Goal: Book appointment/travel/reservation

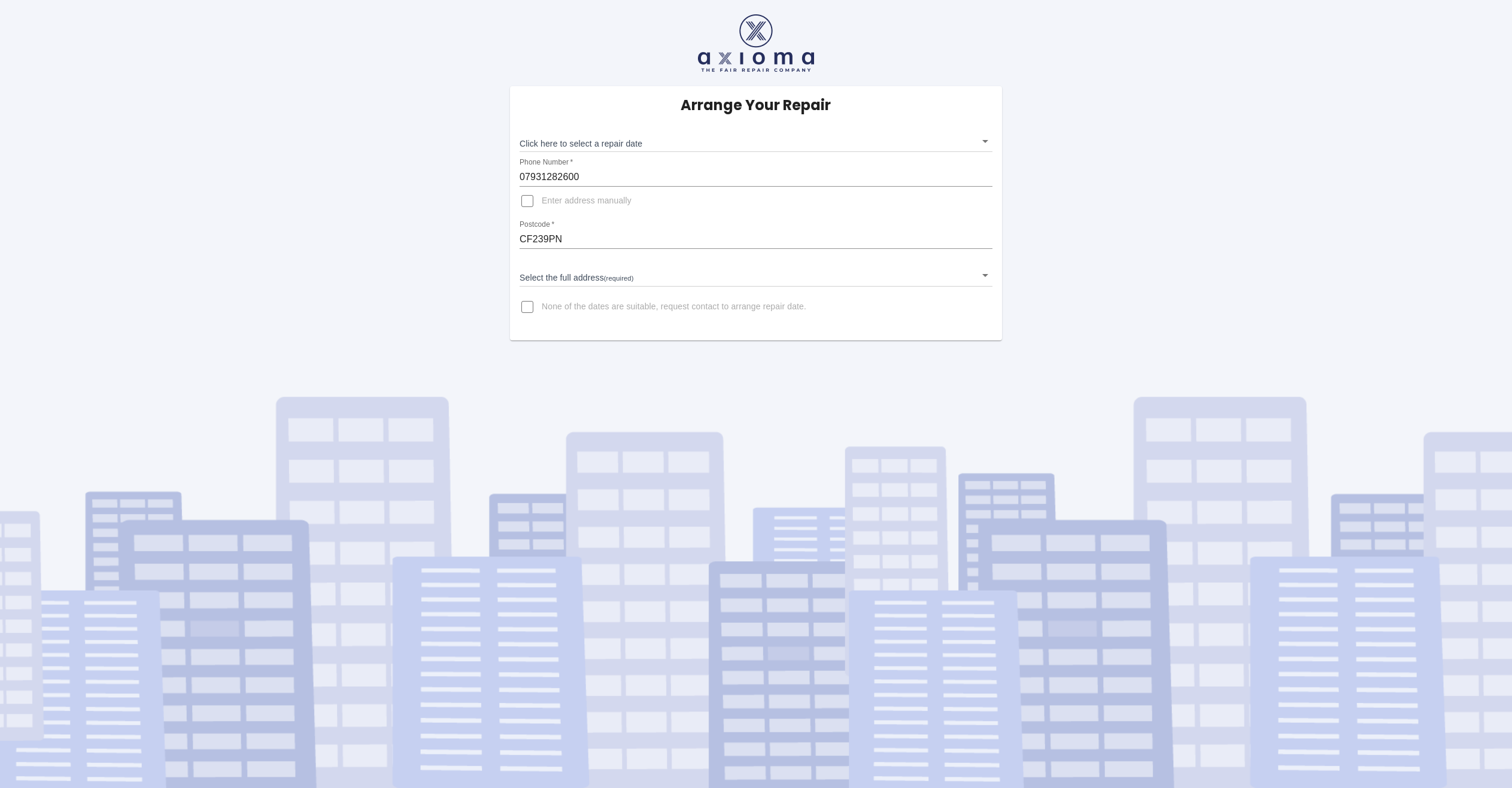
click at [592, 279] on body "Arrange Your Repair Click here to select a repair date ​ Phone Number   * 07931…" at bounding box center [756, 394] width 1512 height 788
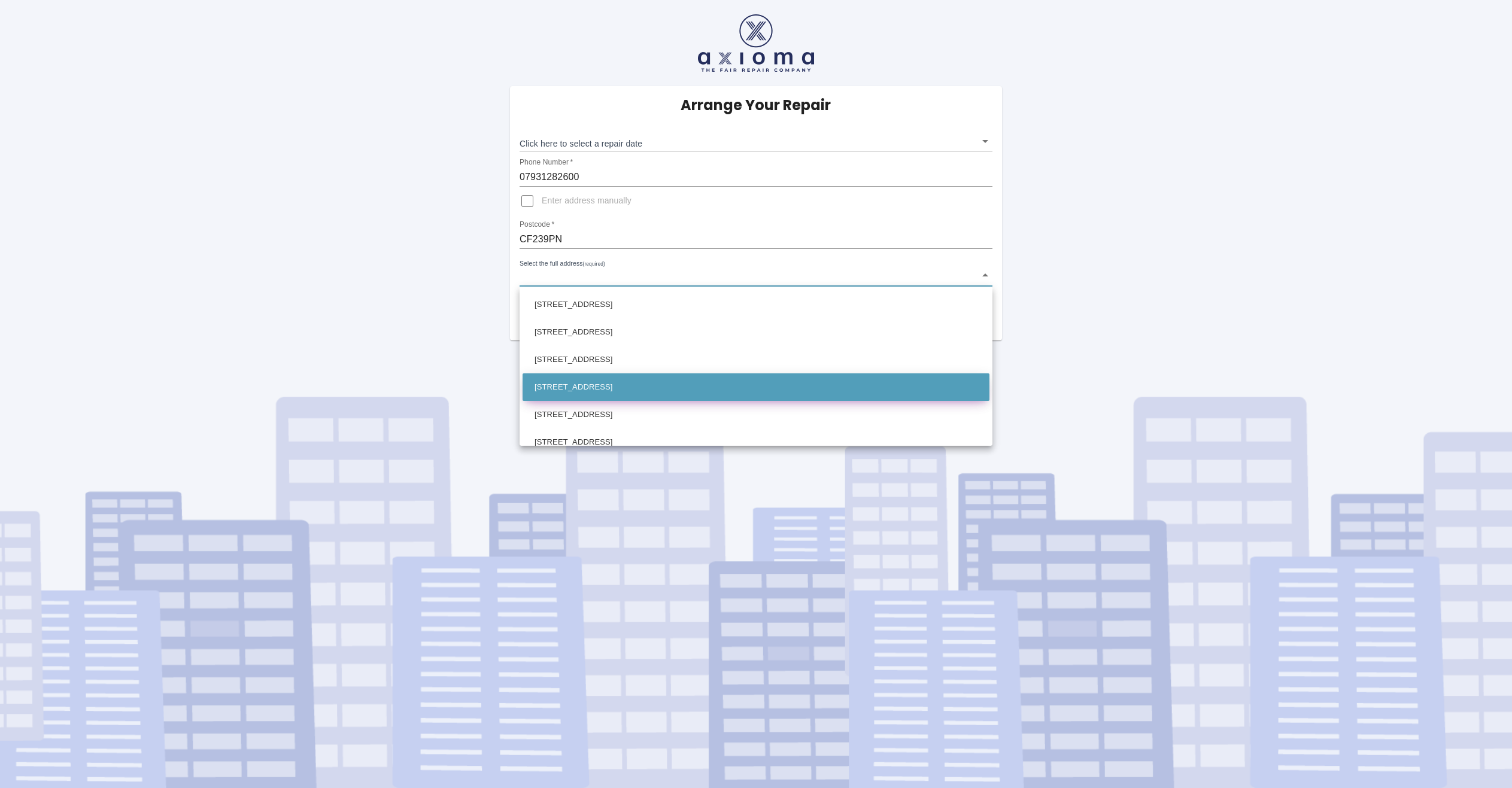
scroll to position [1376, 0]
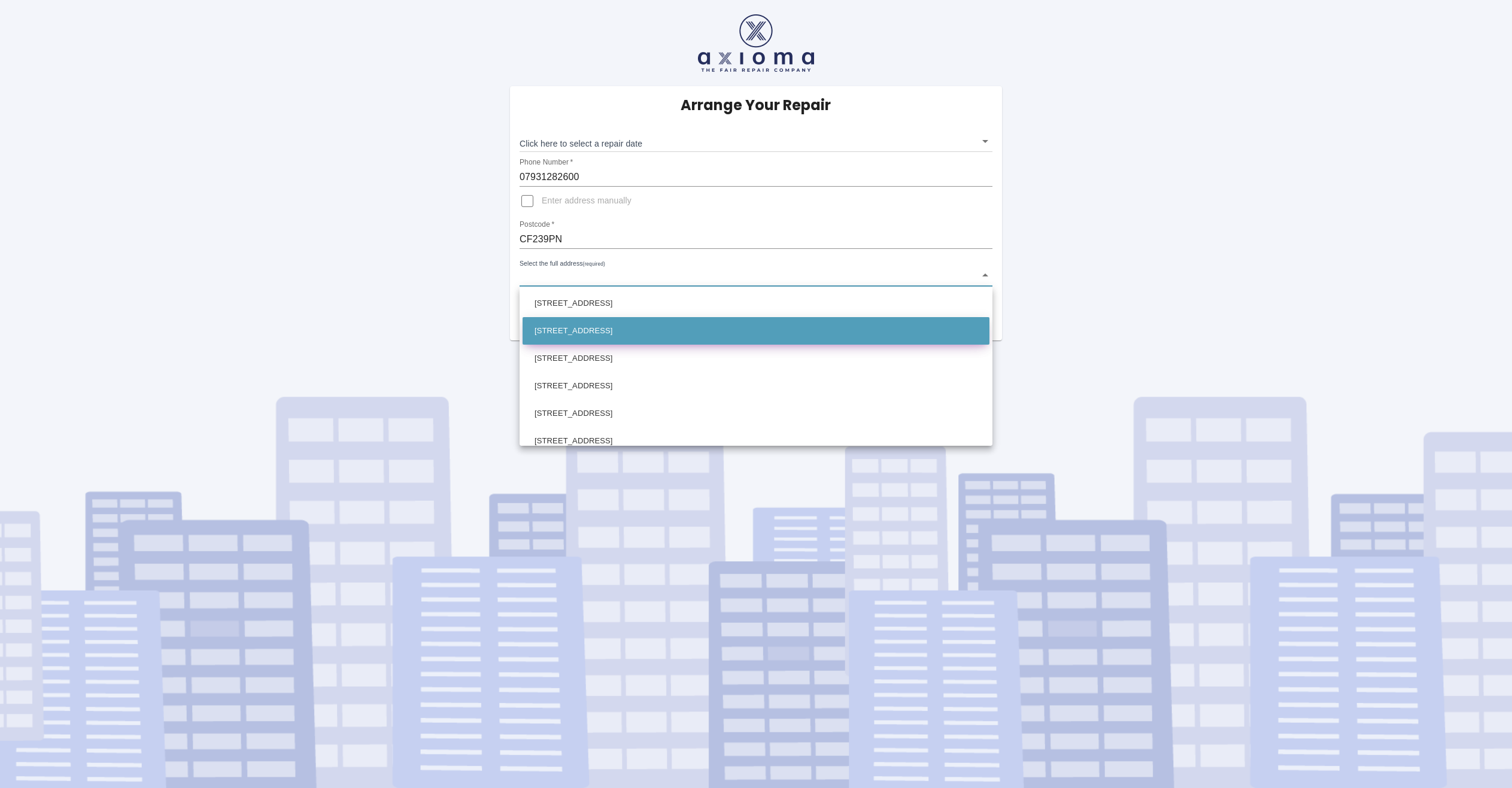
click at [598, 336] on li "25 Eastside Quarter Maelfa Llanedeyrn, Cardiff" at bounding box center [756, 331] width 467 height 27
type input "25 Eastside Quarter Maelfa Llanedeyrn, Cardiff"
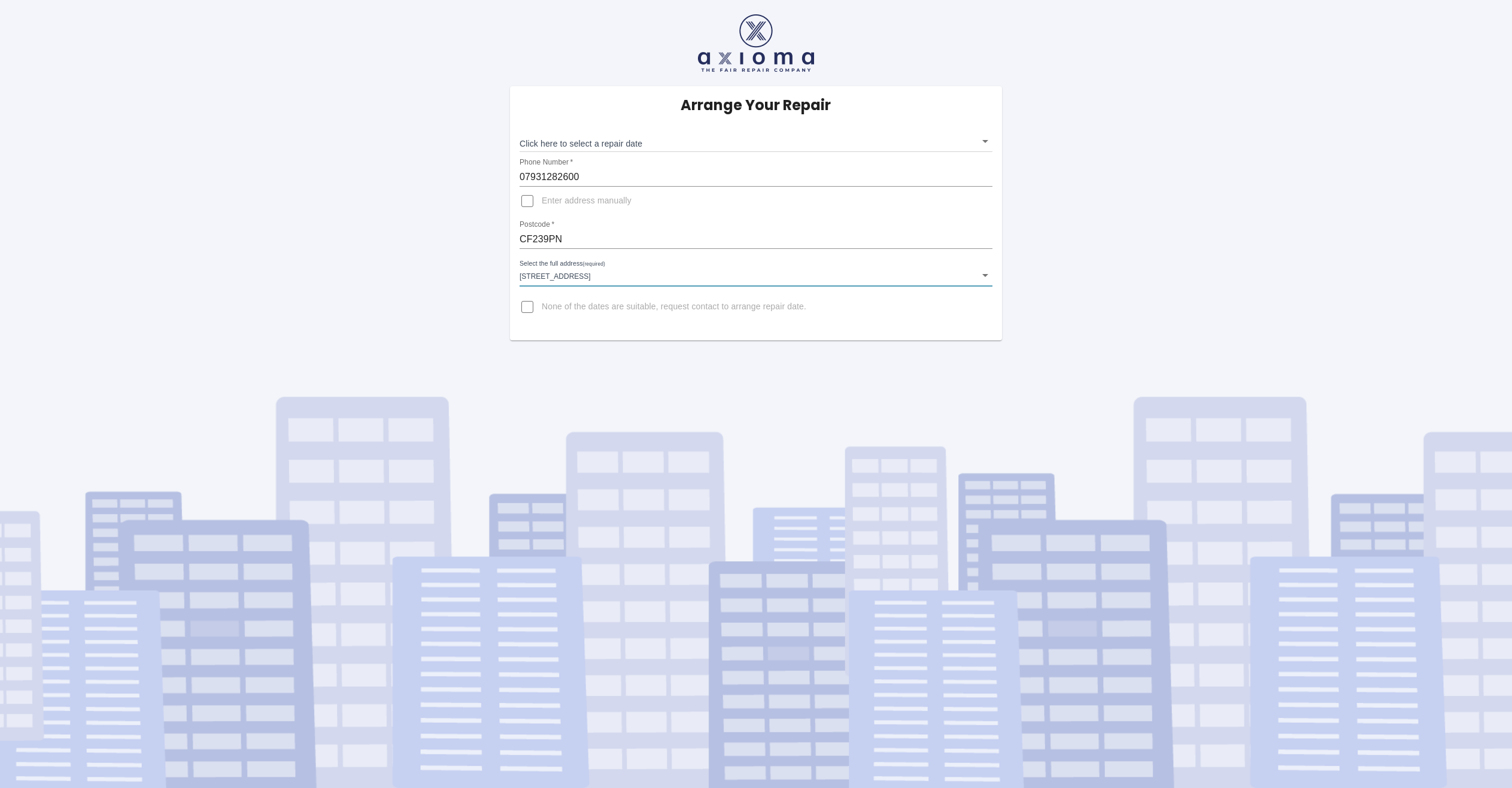
click at [628, 310] on span "None of the dates are suitable, request contact to arrange repair date." at bounding box center [674, 307] width 265 height 12
click at [541, 310] on input "None of the dates are suitable, request contact to arrange repair date." at bounding box center [528, 307] width 29 height 29
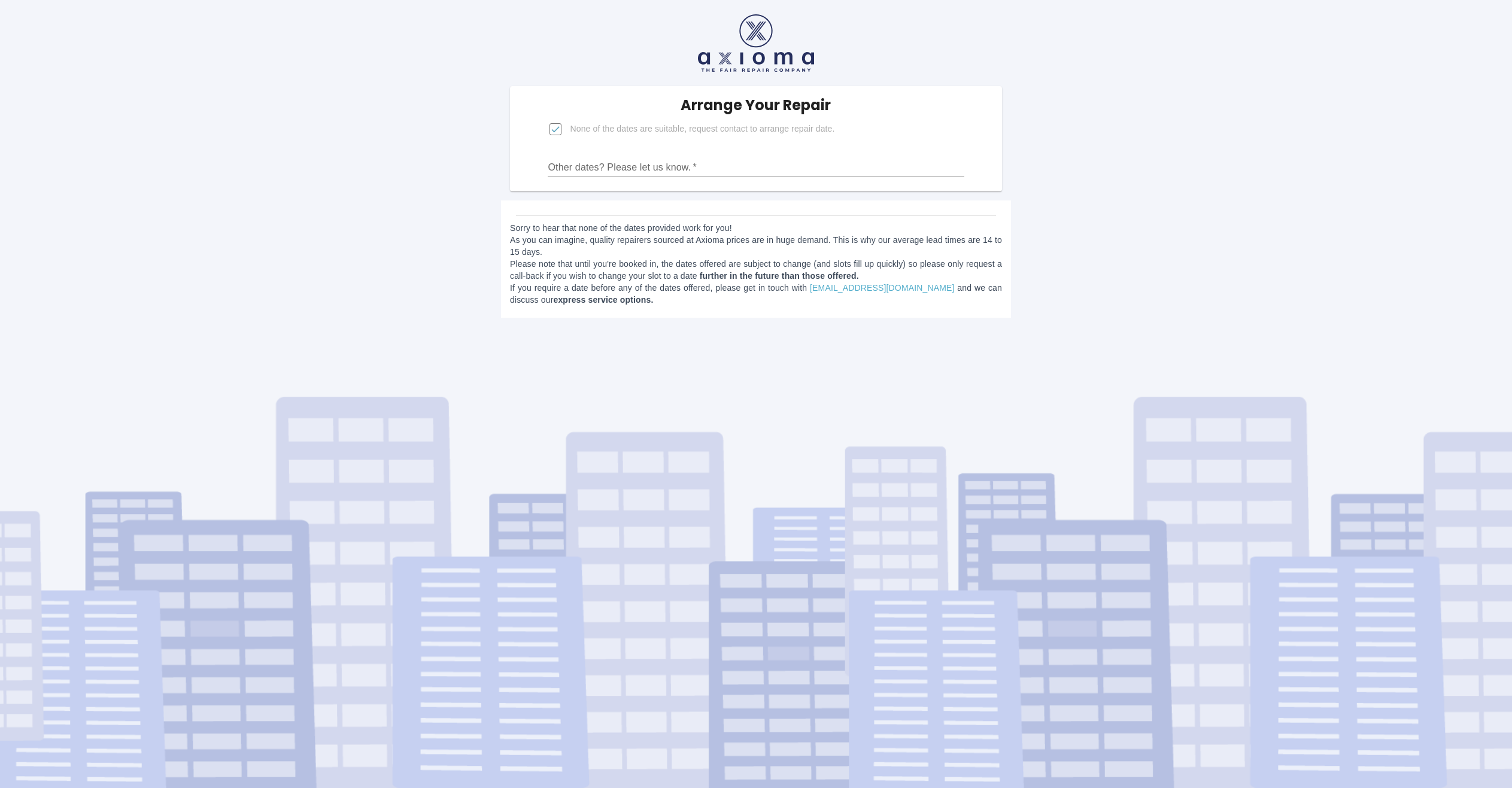
click at [598, 125] on span "None of the dates are suitable, request contact to arrange repair date." at bounding box center [702, 129] width 265 height 12
click at [569, 125] on input "None of the dates are suitable, request contact to arrange repair date." at bounding box center [556, 130] width 29 height 29
checkbox input "false"
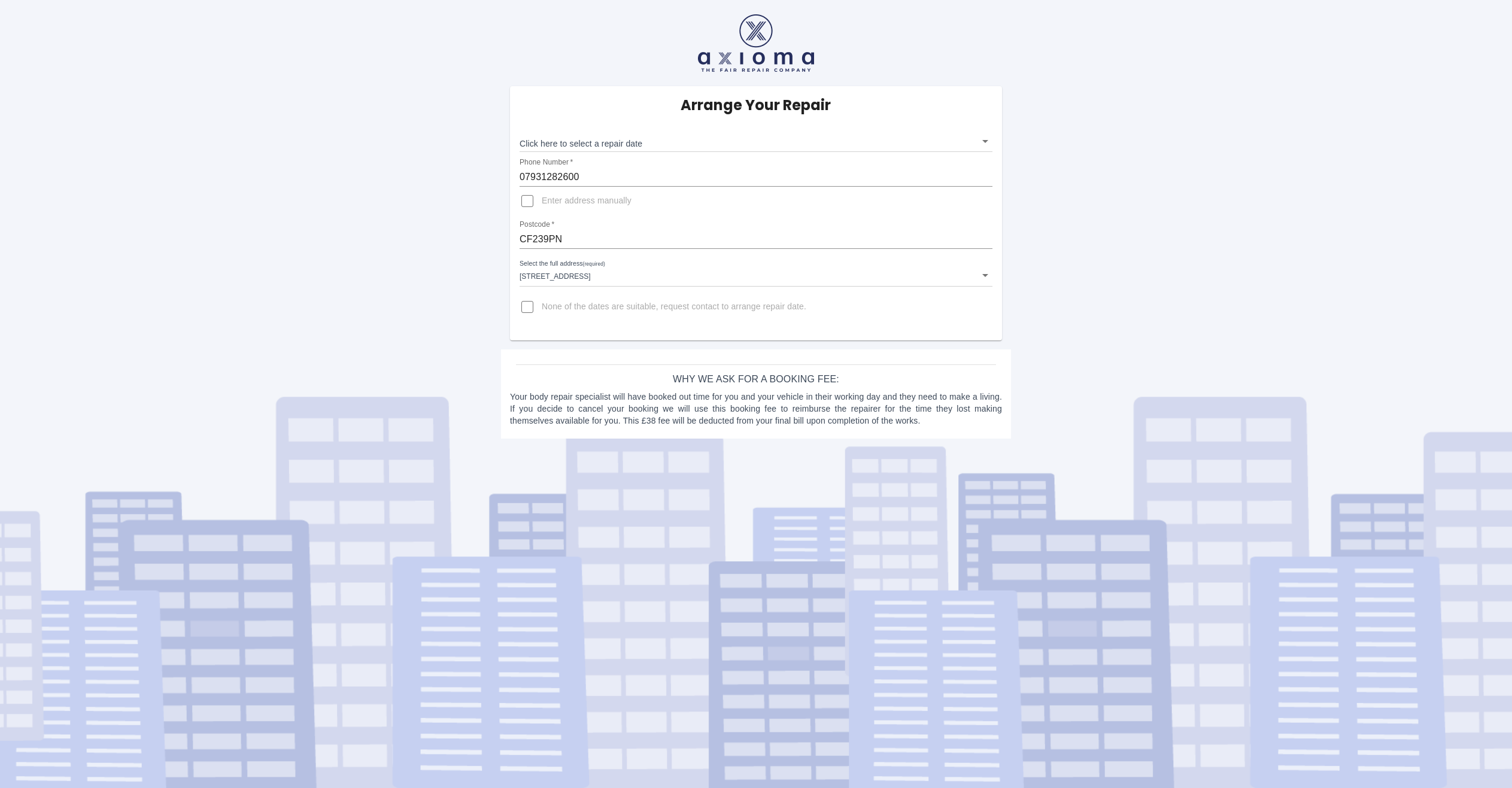
click at [572, 198] on span "Enter address manually" at bounding box center [586, 201] width 90 height 12
click at [541, 198] on input "Enter address manually" at bounding box center [528, 201] width 29 height 29
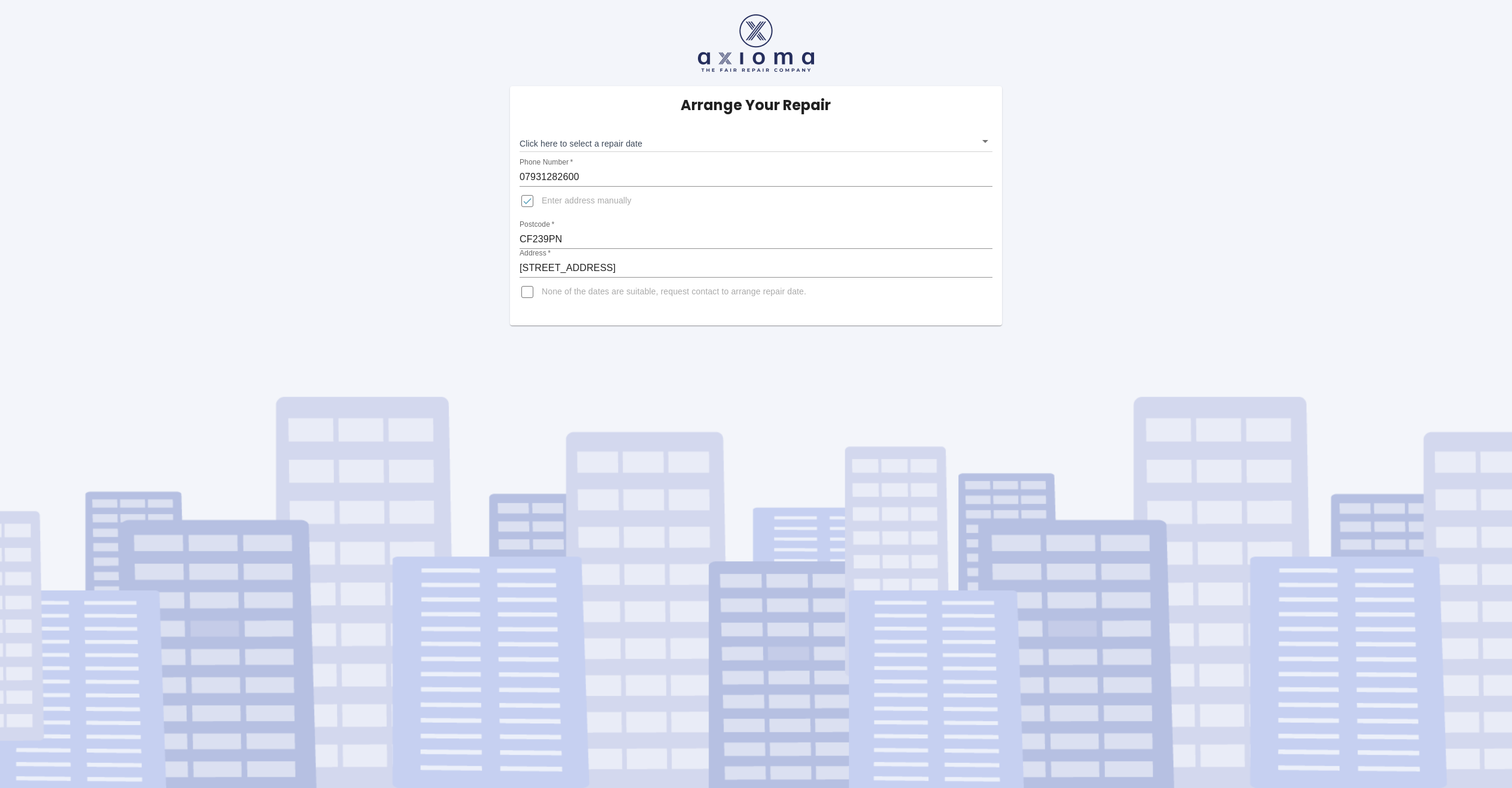
click at [555, 204] on span "Enter address manually" at bounding box center [586, 201] width 90 height 12
click at [541, 204] on input "Enter address manually" at bounding box center [528, 201] width 29 height 29
checkbox input "false"
click at [1154, 359] on div "Arrange Your Repair Click here to select a repair date ​ Phone Number   * 07931…" at bounding box center [756, 394] width 1512 height 788
click at [608, 149] on body "Arrange Your Repair Click here to select a repair date ​ Phone Number   * 07931…" at bounding box center [756, 394] width 1512 height 788
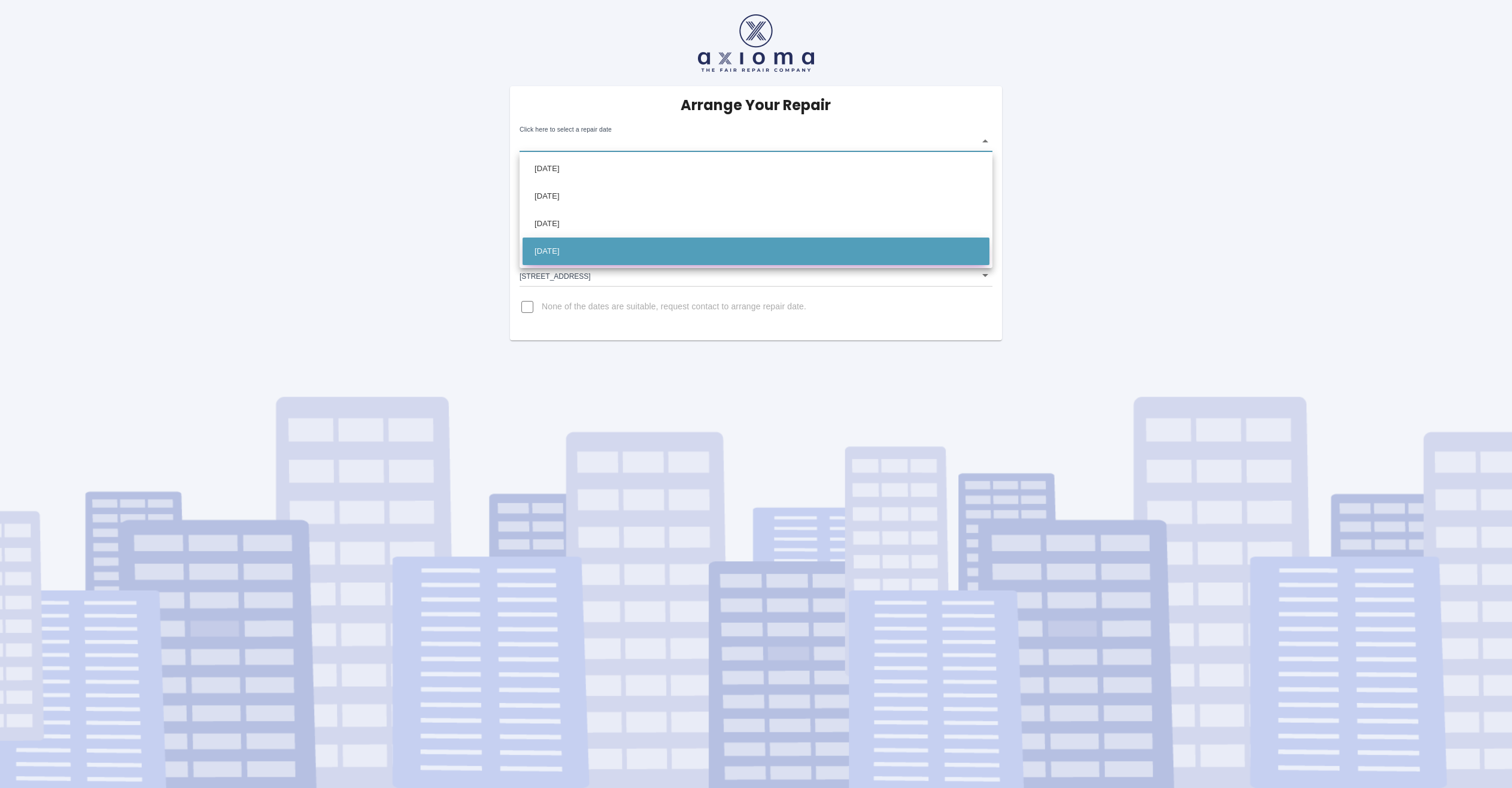
click at [645, 246] on li "Mon Sep 15 2025" at bounding box center [756, 251] width 467 height 27
type input "2025-09-15T00:00:00.000Z"
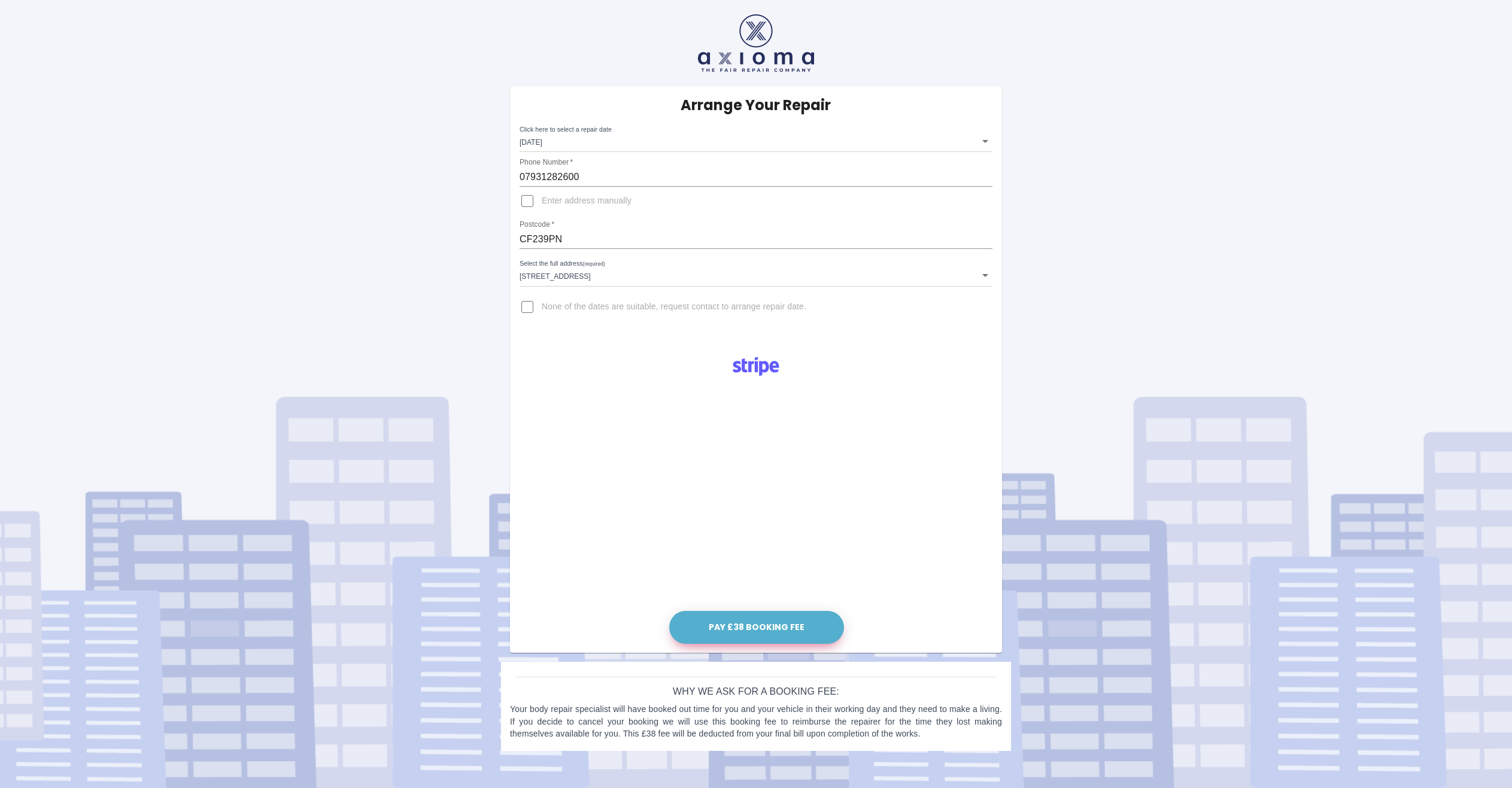
click at [799, 627] on button "Pay £38 Booking Fee" at bounding box center [756, 627] width 175 height 33
